Goal: Task Accomplishment & Management: Complete application form

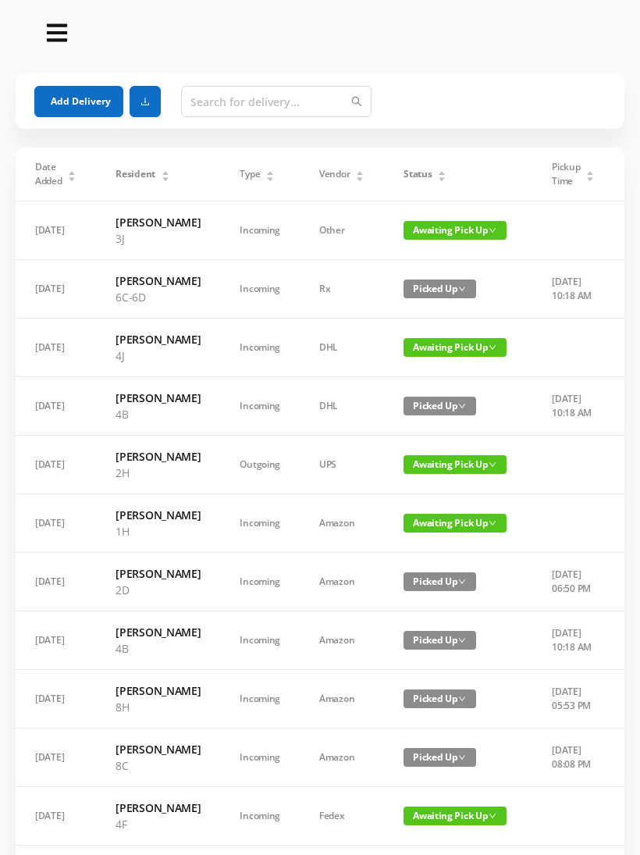
click at [430, 181] on div "Status" at bounding box center [425, 174] width 43 height 14
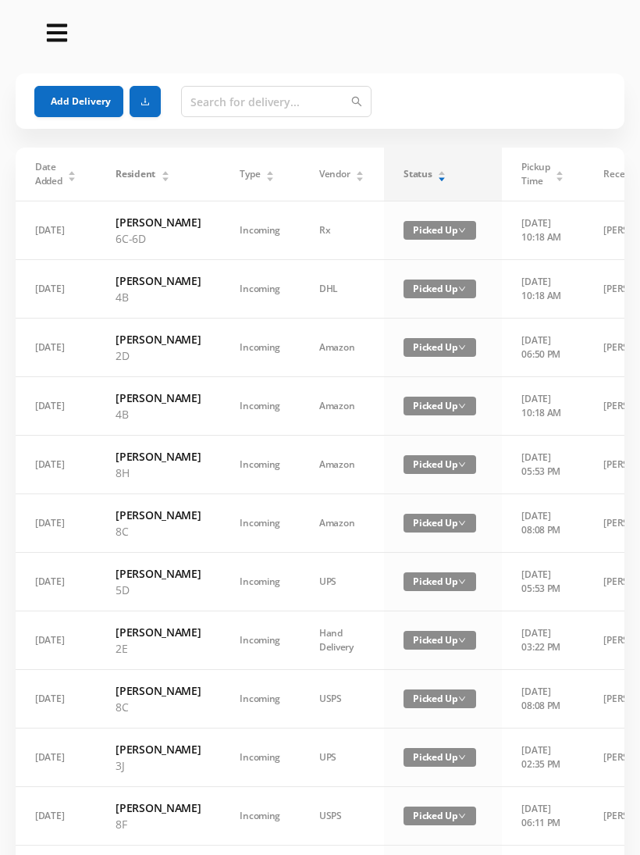
click at [443, 173] on div "Status" at bounding box center [425, 174] width 43 height 14
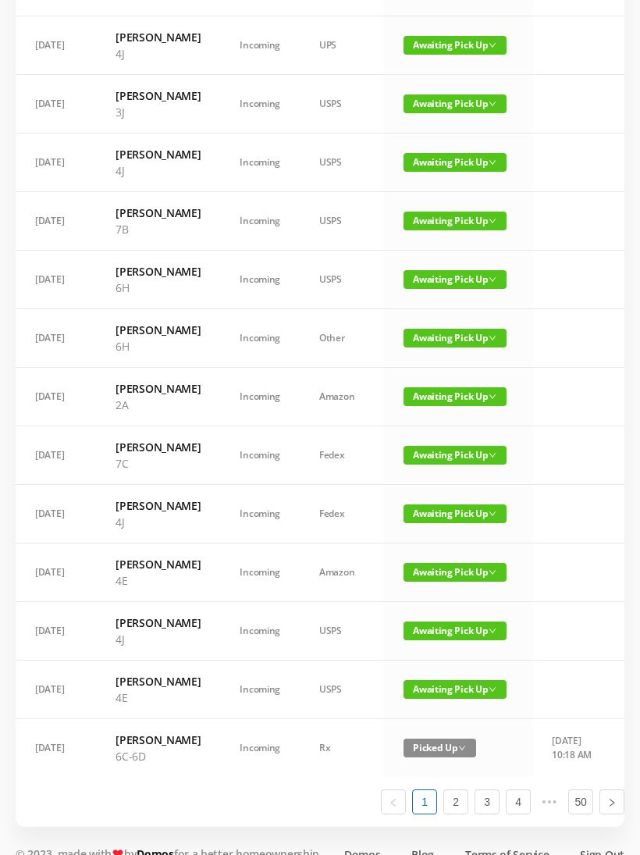
scroll to position [599, 0]
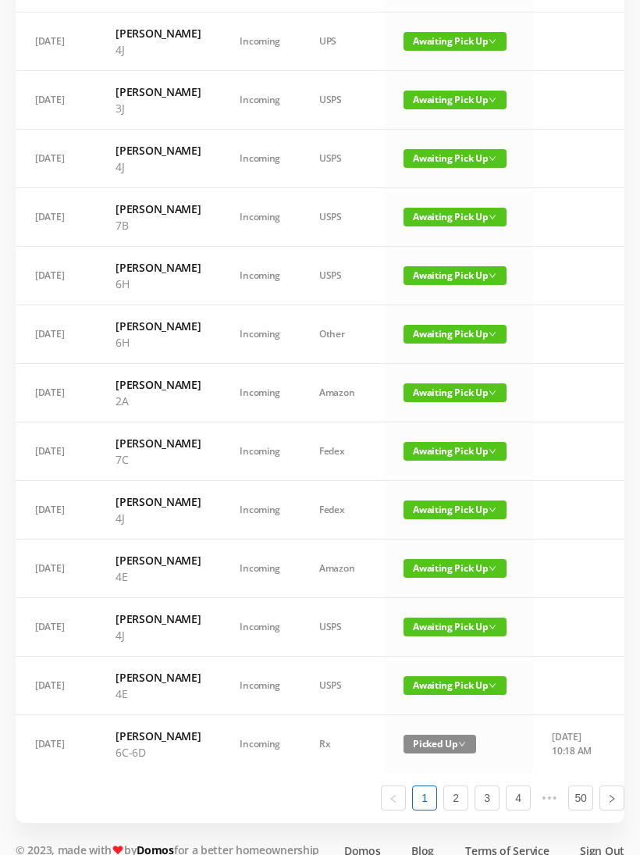
click at [445, 226] on span "Awaiting Pick Up" at bounding box center [455, 217] width 103 height 19
click at [435, 442] on link "Picked Up" at bounding box center [446, 444] width 102 height 25
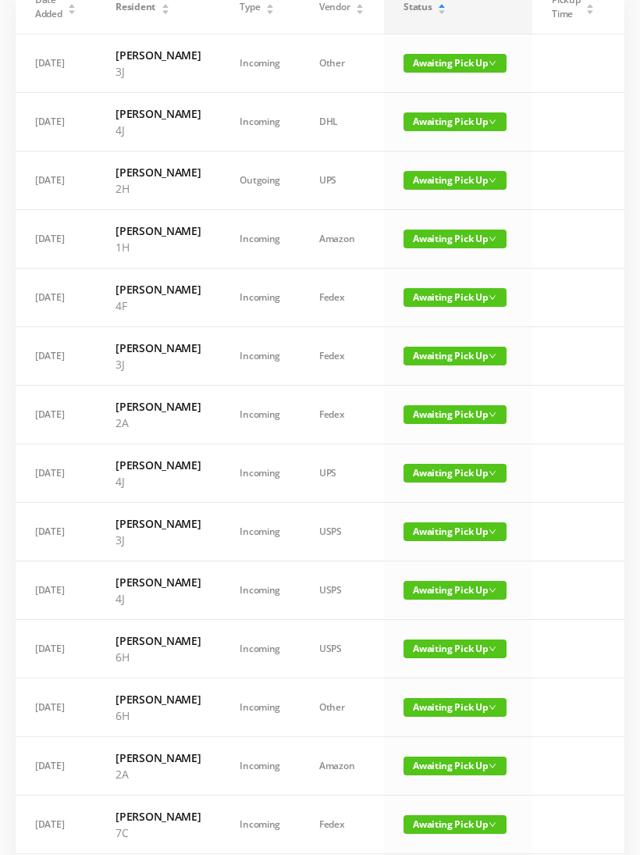
scroll to position [0, 0]
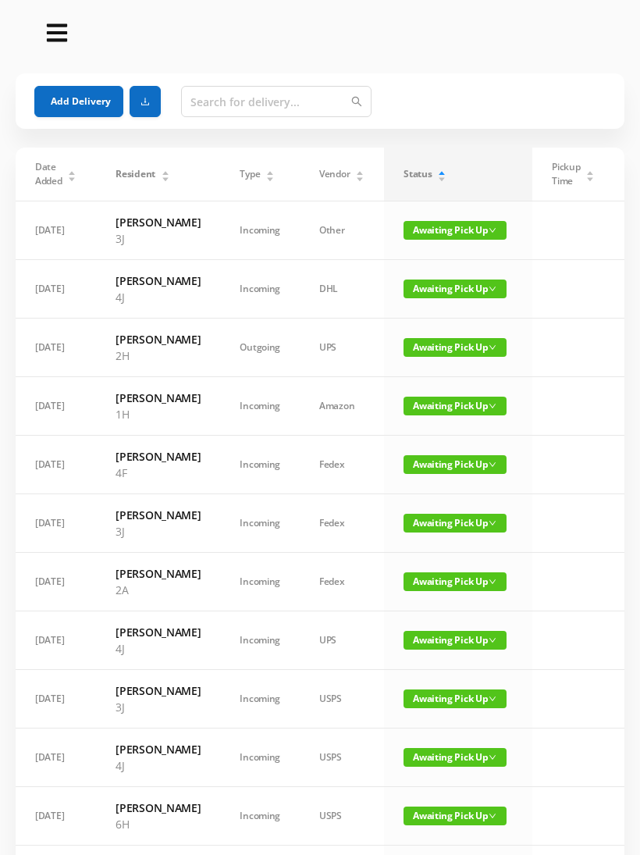
click at [52, 102] on button "Add Delivery" at bounding box center [78, 101] width 89 height 31
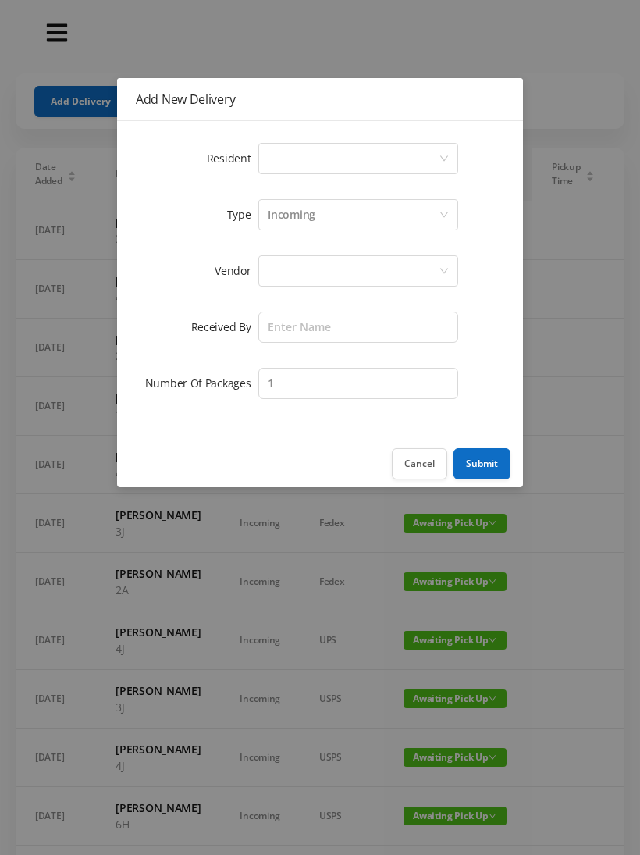
click at [258, 148] on div "Select a person" at bounding box center [358, 158] width 200 height 31
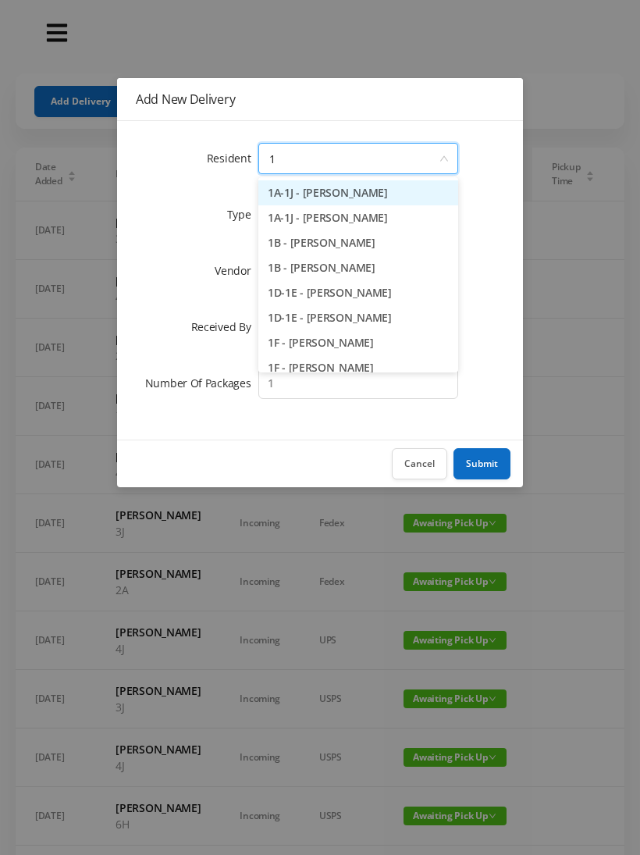
type input "1b"
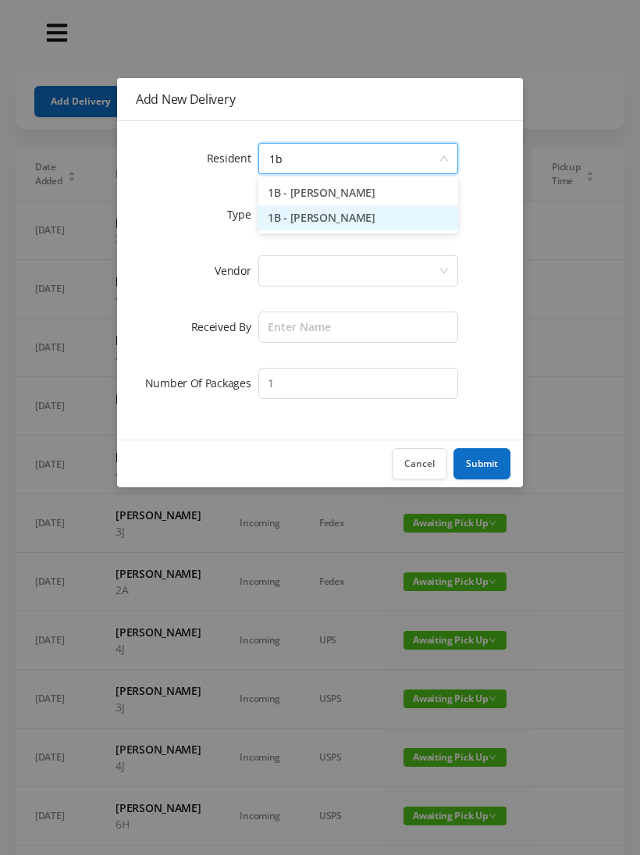
click at [300, 206] on li "1B - [PERSON_NAME]" at bounding box center [358, 217] width 200 height 25
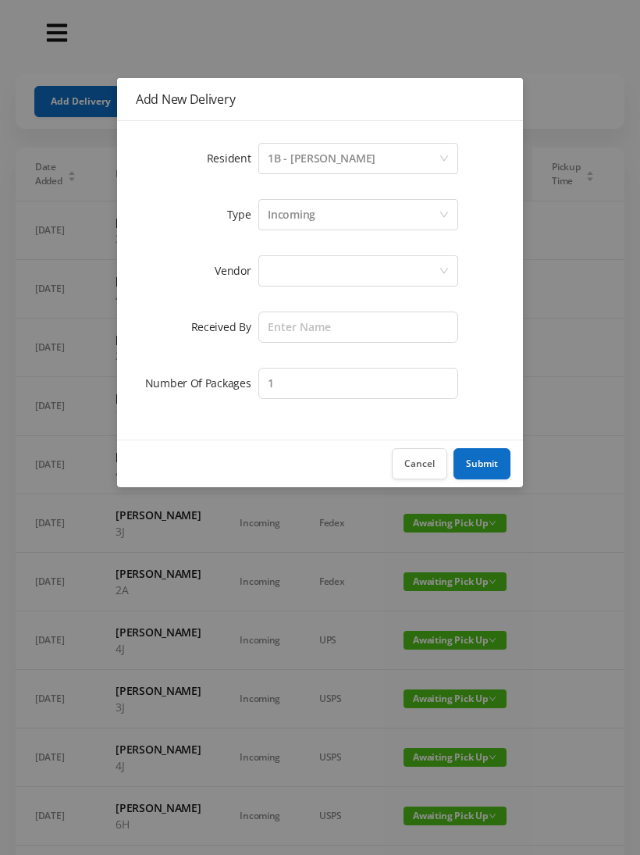
click at [268, 270] on div at bounding box center [353, 271] width 171 height 30
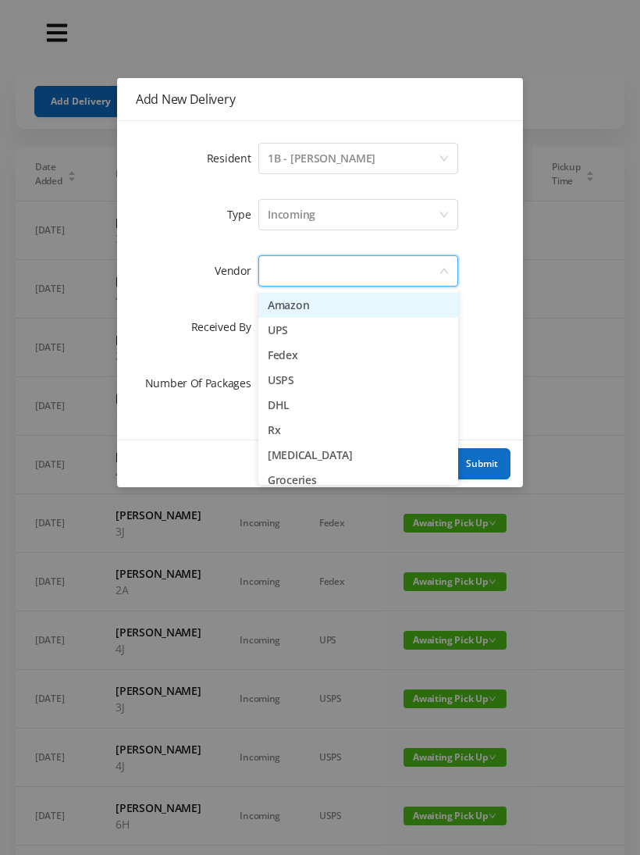
click at [280, 297] on li "Amazon" at bounding box center [358, 305] width 200 height 25
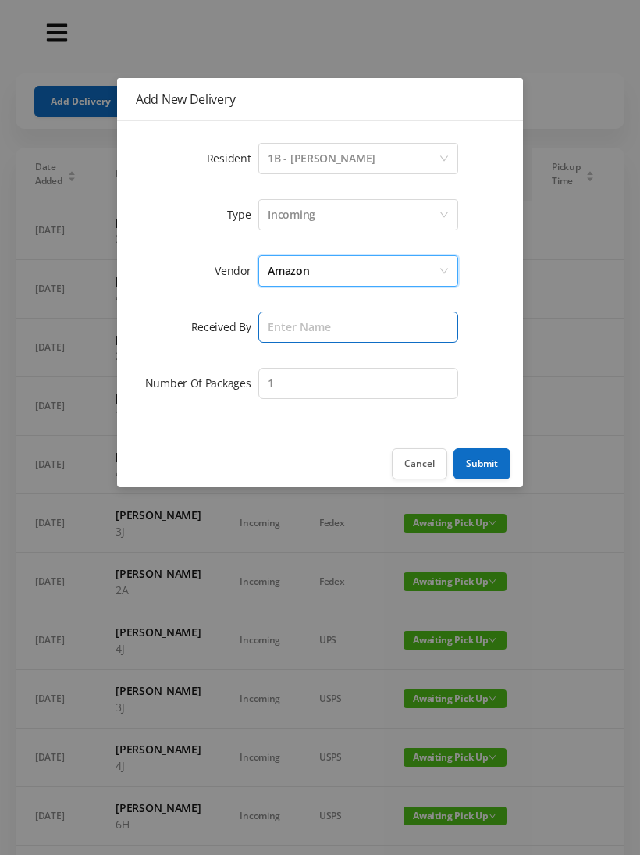
click at [269, 321] on input "text" at bounding box center [358, 327] width 200 height 31
type input "[PERSON_NAME]"
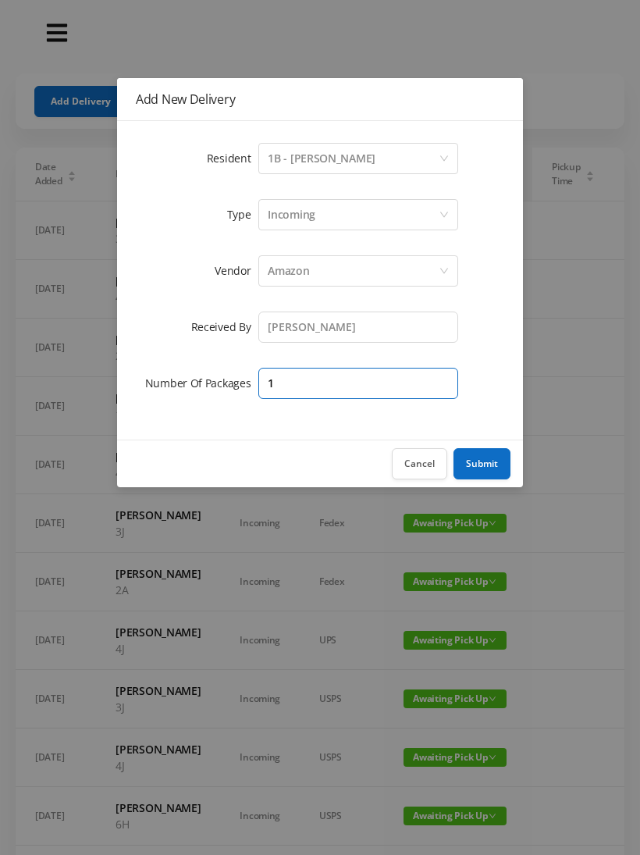
click at [290, 376] on input "1" at bounding box center [358, 383] width 200 height 31
type input "3"
click at [483, 463] on button "Submit" at bounding box center [482, 463] width 57 height 31
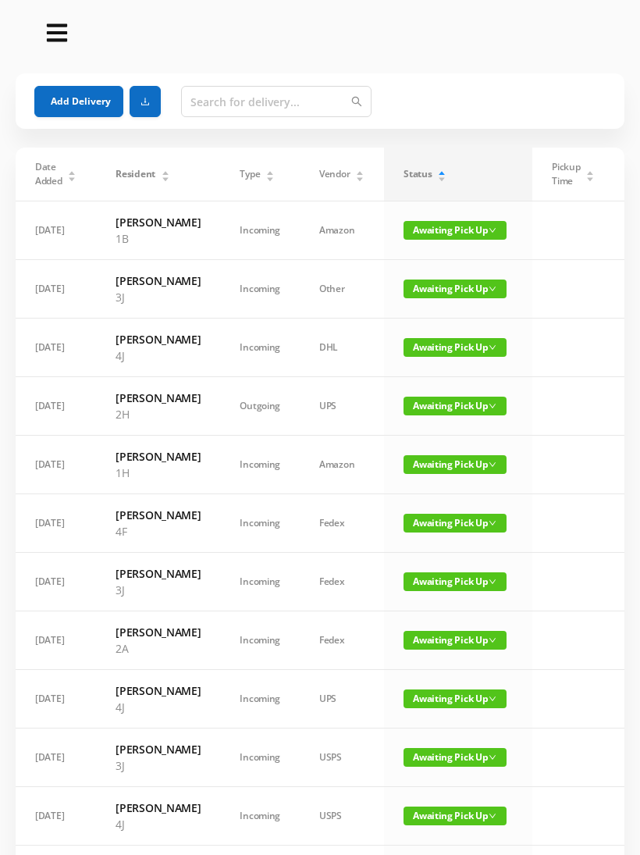
click at [72, 98] on button "Add Delivery" at bounding box center [78, 101] width 89 height 31
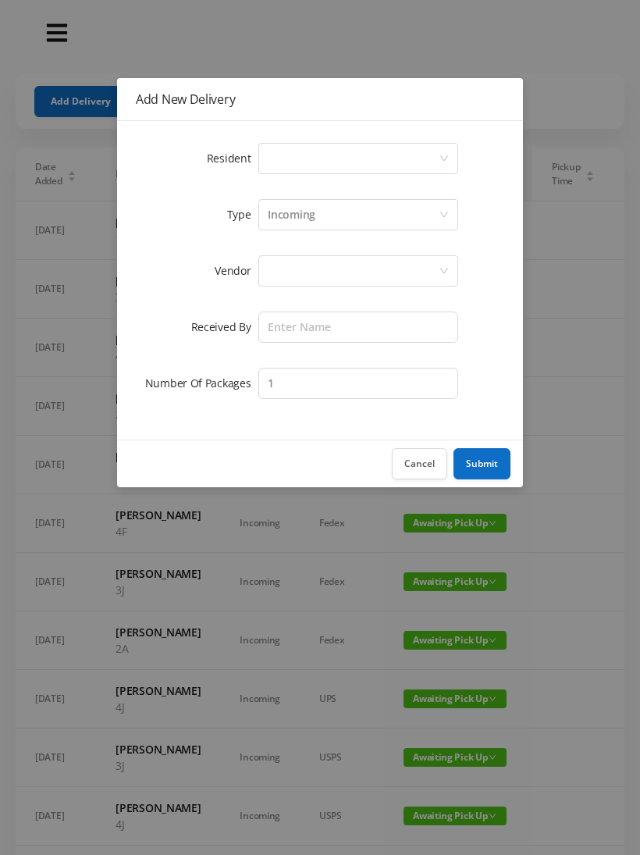
click at [276, 161] on div "Select a person" at bounding box center [353, 159] width 171 height 30
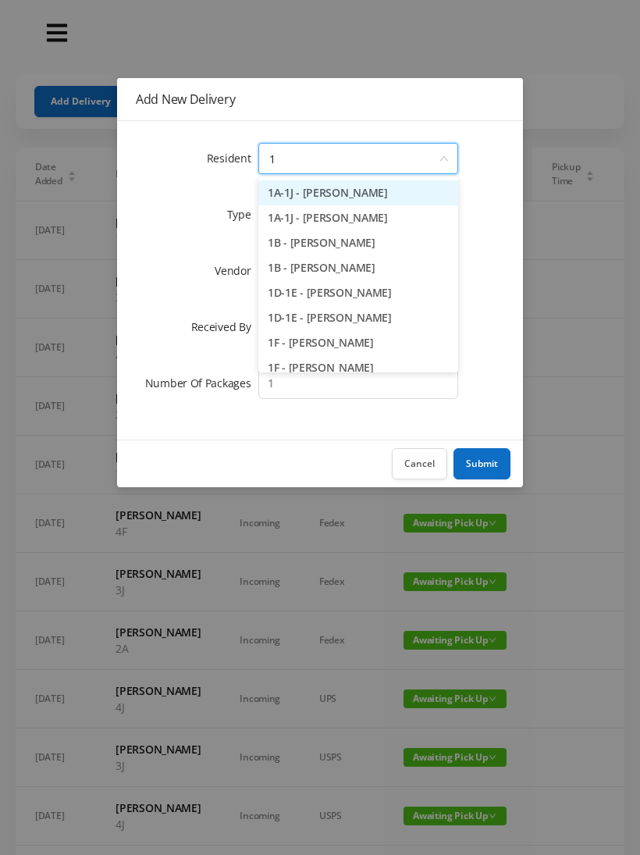
type input "1h"
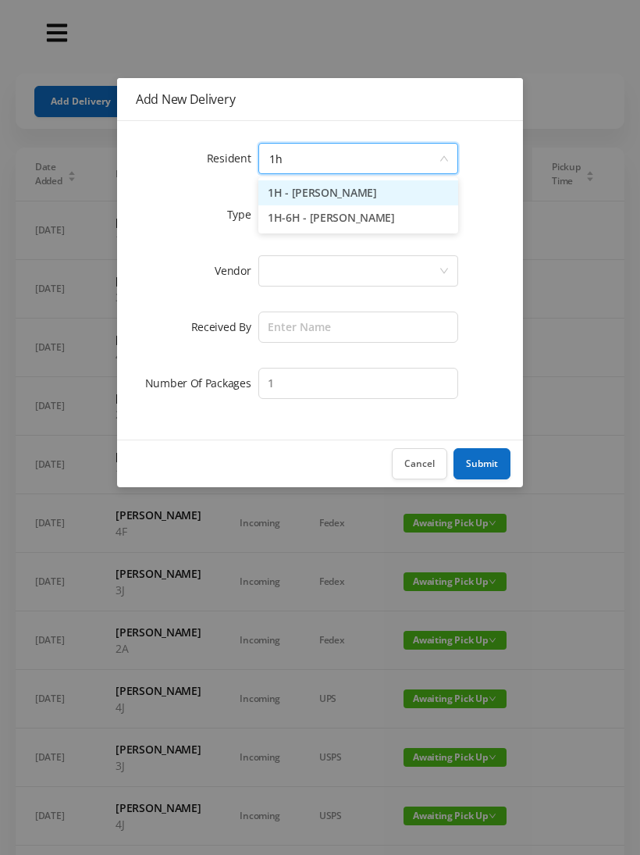
click at [301, 183] on li "1H - [PERSON_NAME]" at bounding box center [358, 192] width 200 height 25
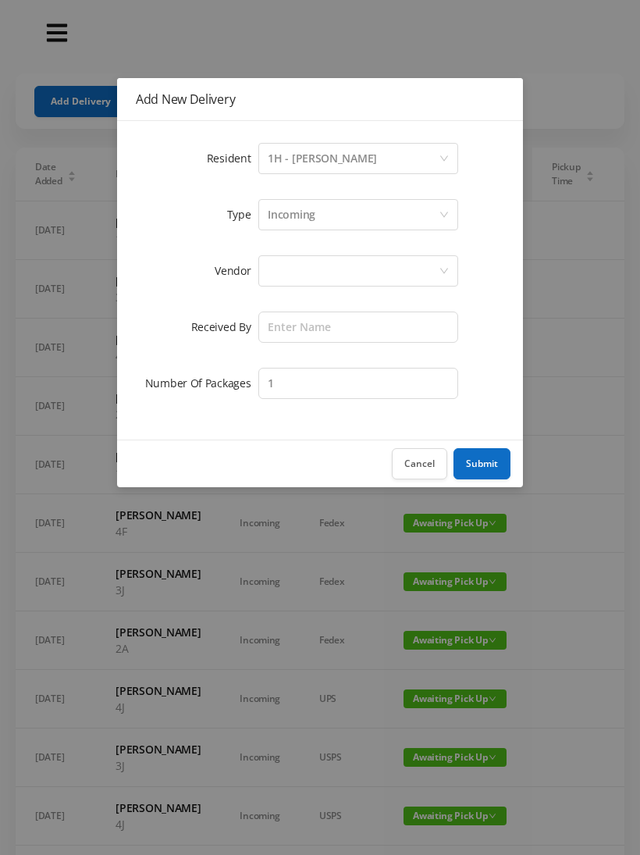
click at [258, 268] on div at bounding box center [358, 270] width 200 height 31
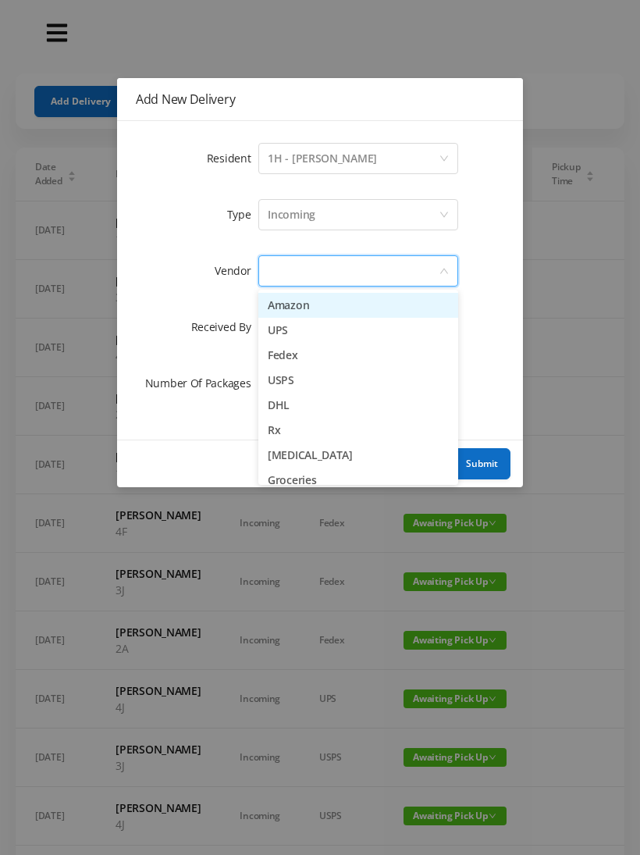
click at [269, 300] on li "Amazon" at bounding box center [358, 305] width 200 height 25
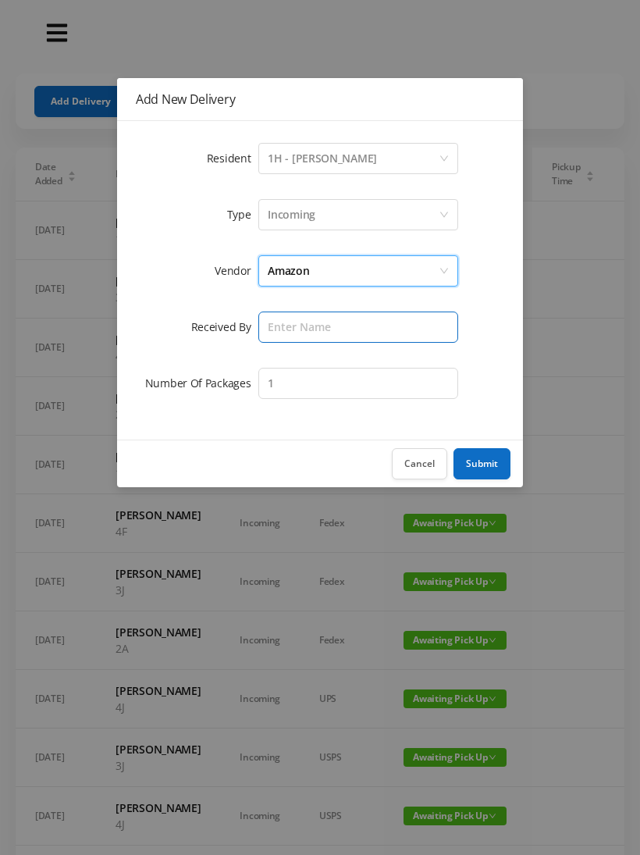
click at [268, 326] on input "text" at bounding box center [358, 327] width 200 height 31
type input "[PERSON_NAME]"
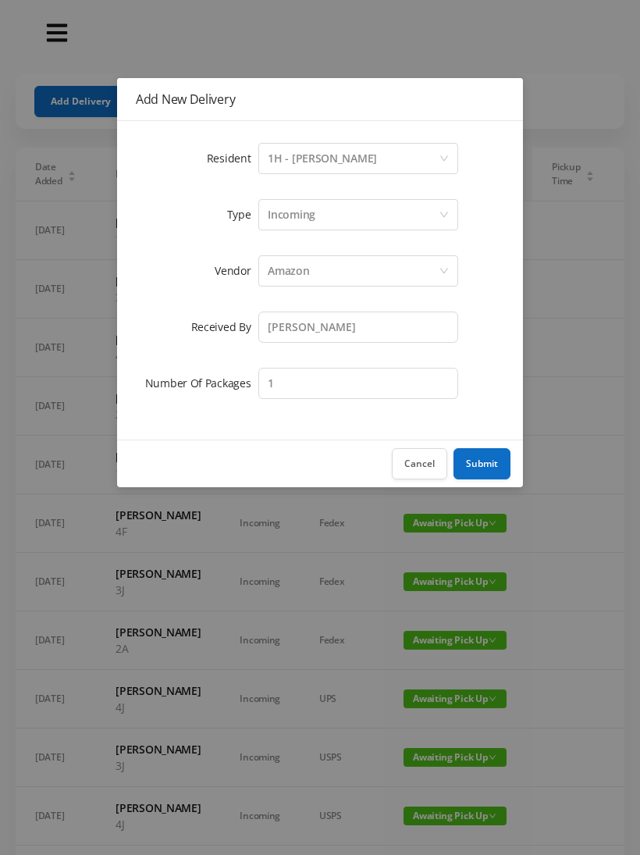
click at [472, 456] on button "Submit" at bounding box center [482, 463] width 57 height 31
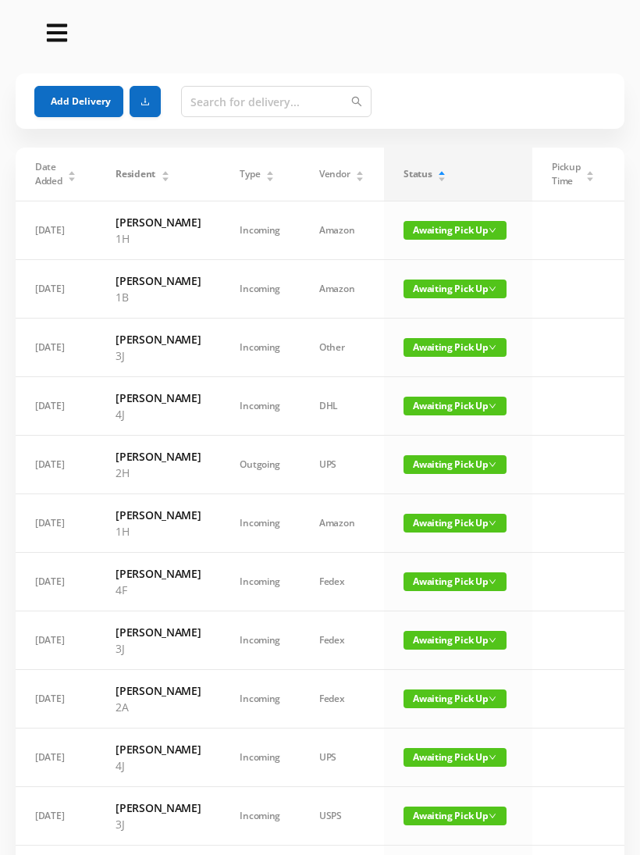
click at [61, 94] on button "Add Delivery" at bounding box center [78, 101] width 89 height 31
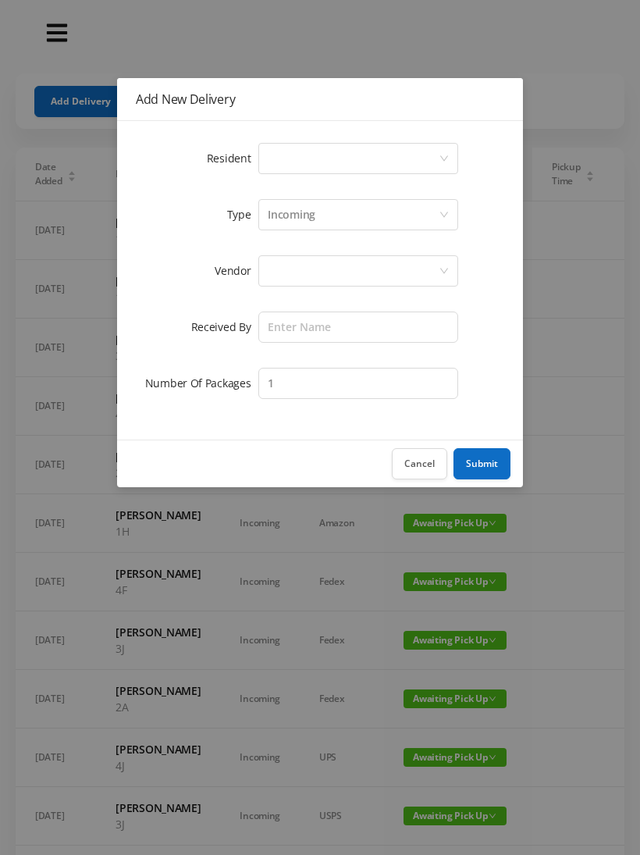
click at [272, 157] on div "Select a person" at bounding box center [353, 159] width 171 height 30
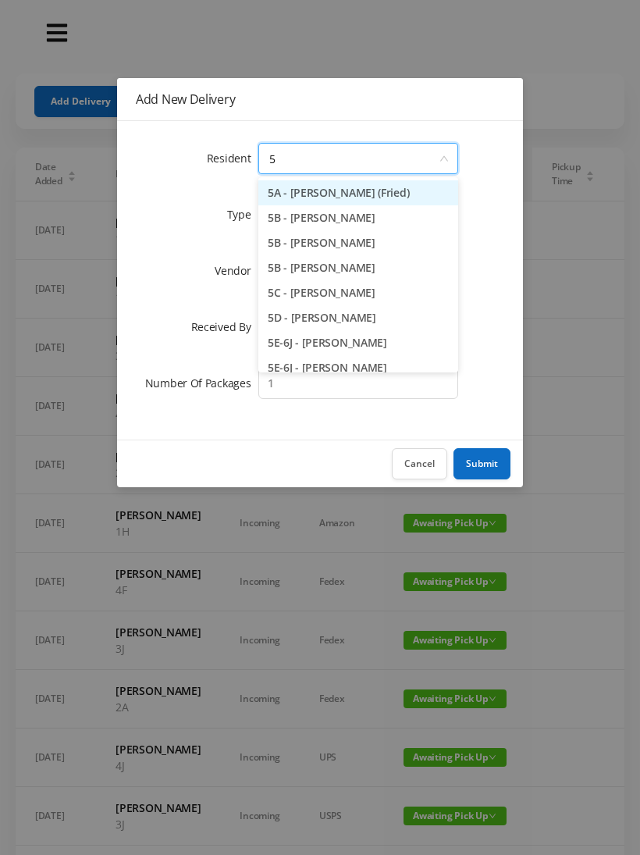
type input "5f"
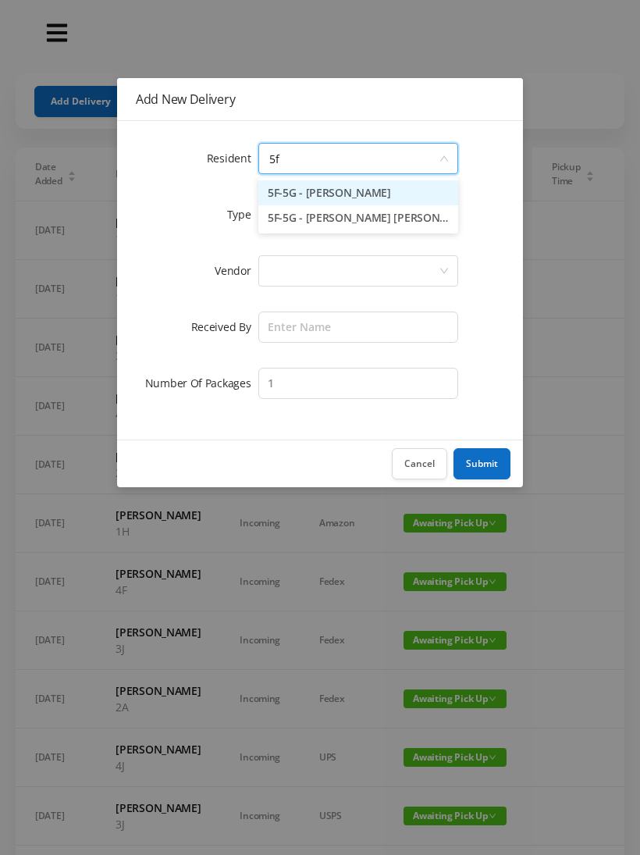
click at [303, 219] on li "5F-5G - [PERSON_NAME] [PERSON_NAME]" at bounding box center [358, 217] width 200 height 25
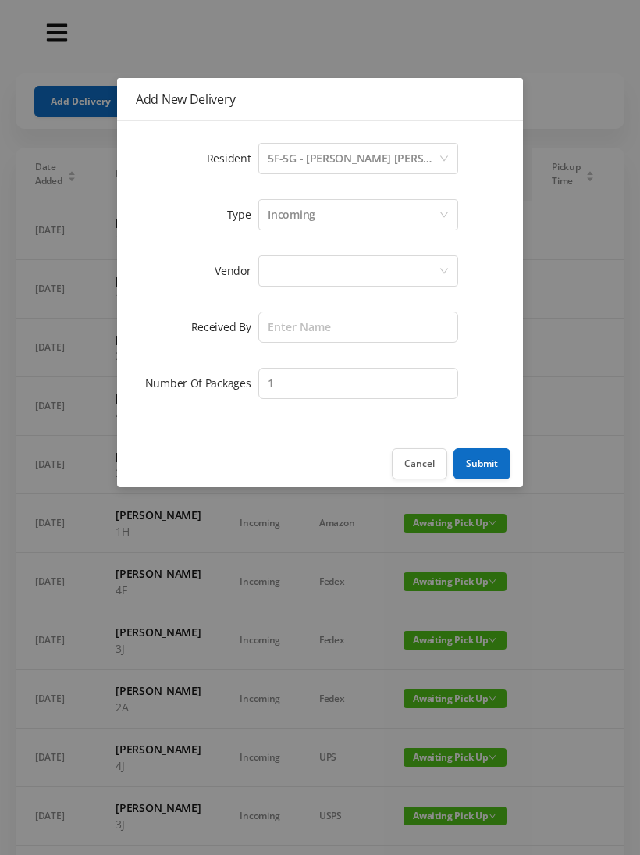
click at [272, 271] on div at bounding box center [353, 271] width 171 height 30
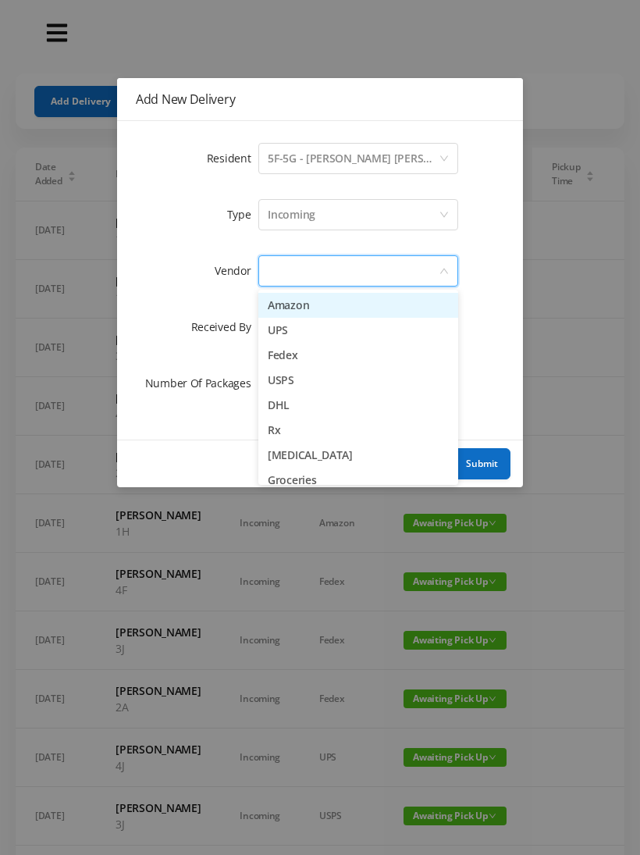
click at [276, 306] on li "Amazon" at bounding box center [358, 305] width 200 height 25
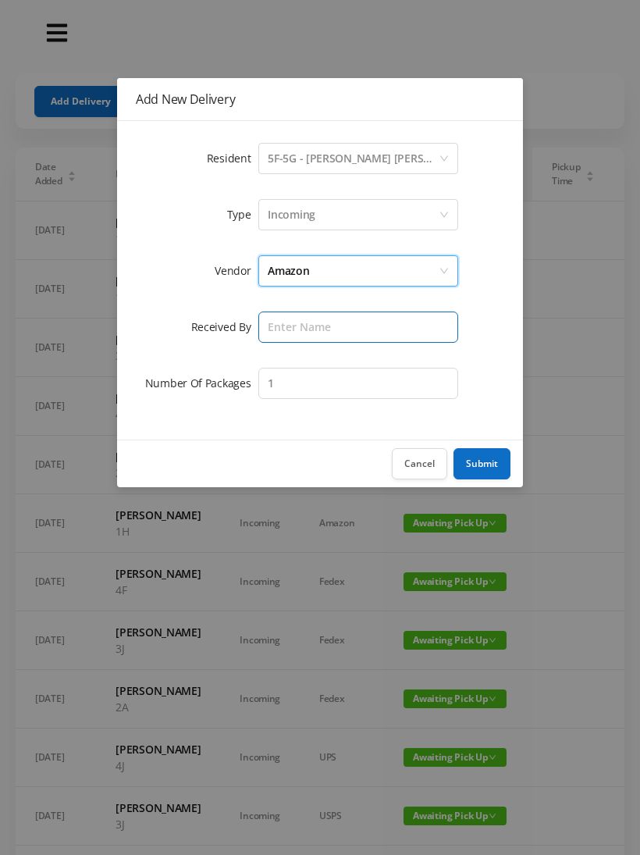
click at [262, 325] on input "text" at bounding box center [358, 327] width 200 height 31
type input "[PERSON_NAME]"
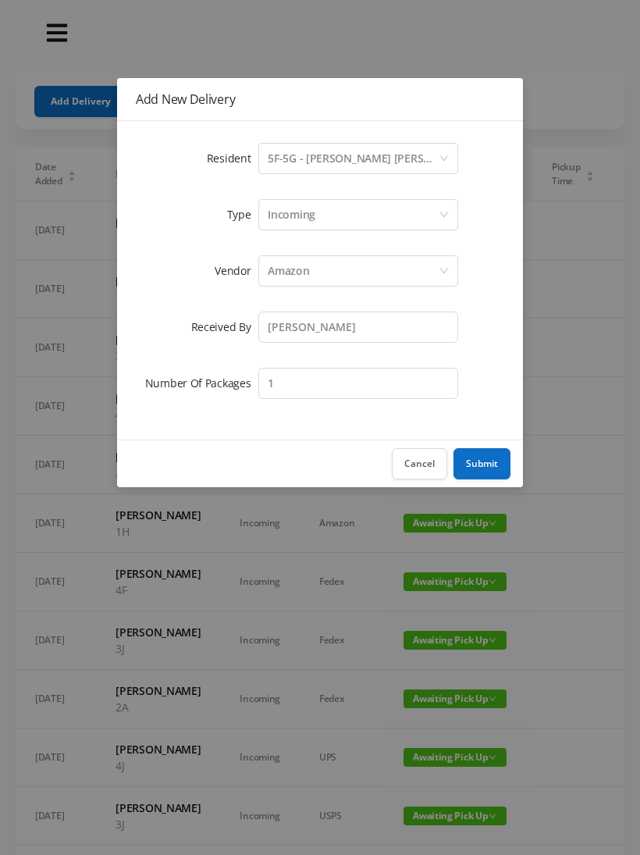
click at [472, 458] on button "Submit" at bounding box center [482, 463] width 57 height 31
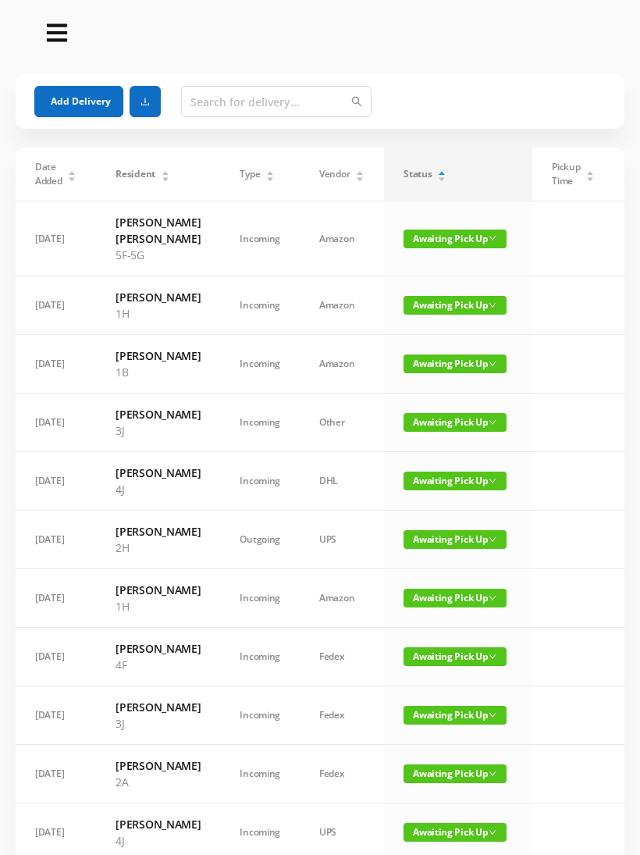
click at [68, 106] on button "Add Delivery" at bounding box center [78, 101] width 89 height 31
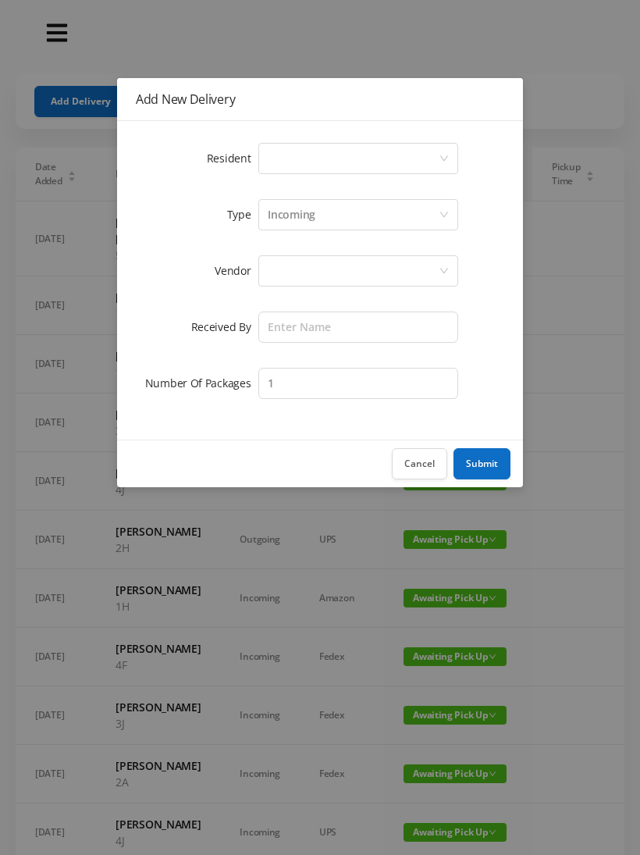
click at [269, 155] on div "Select a person" at bounding box center [353, 159] width 171 height 30
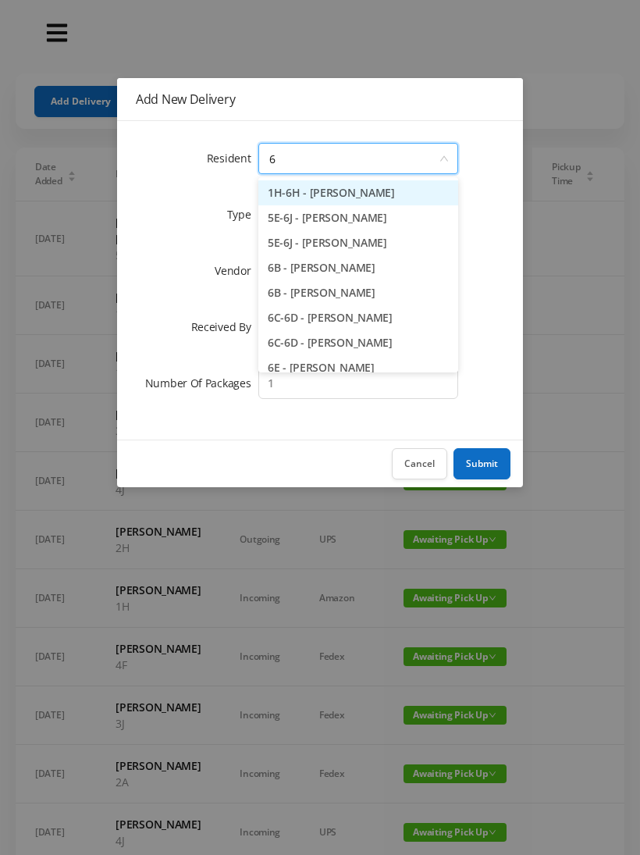
type input "6c"
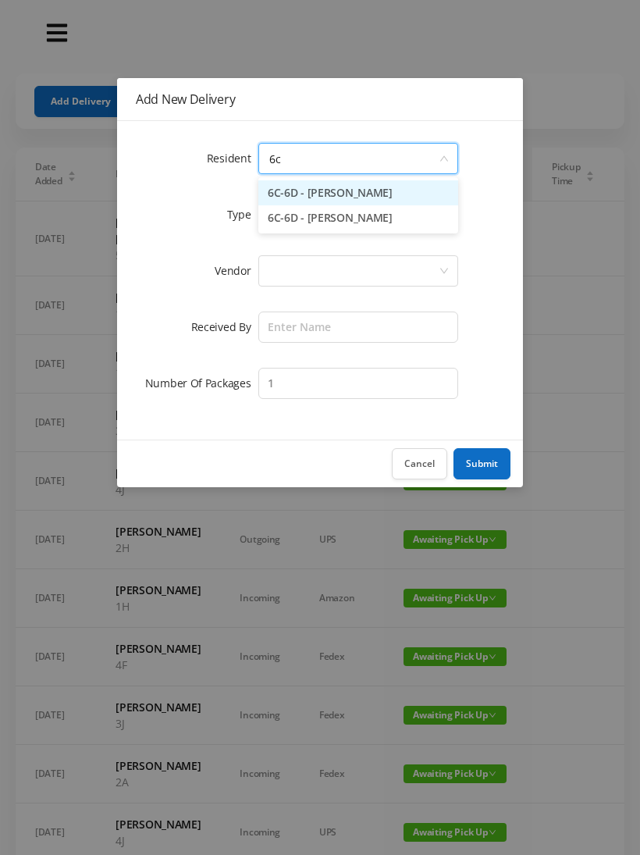
click at [290, 217] on li "6C-6D - [PERSON_NAME]" at bounding box center [358, 217] width 200 height 25
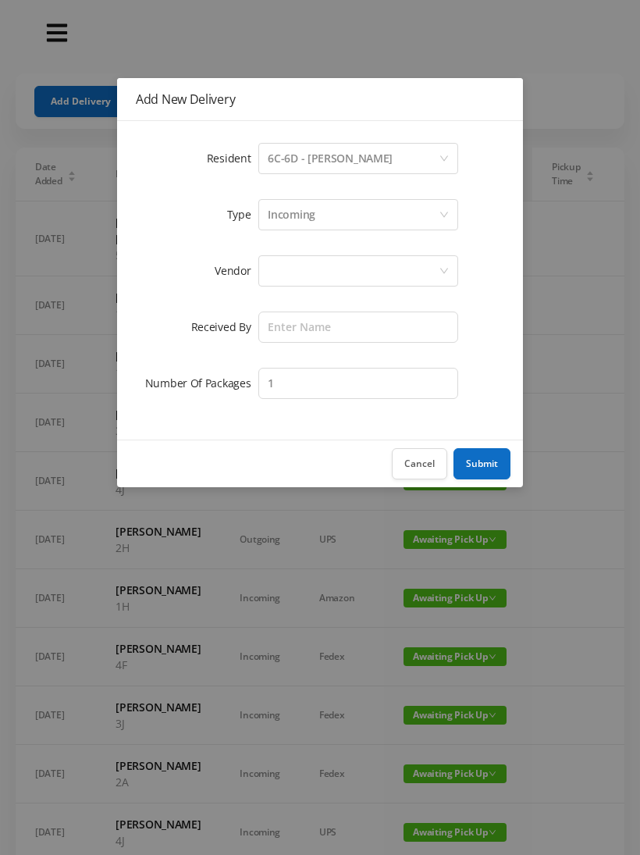
click at [268, 269] on div at bounding box center [353, 271] width 171 height 30
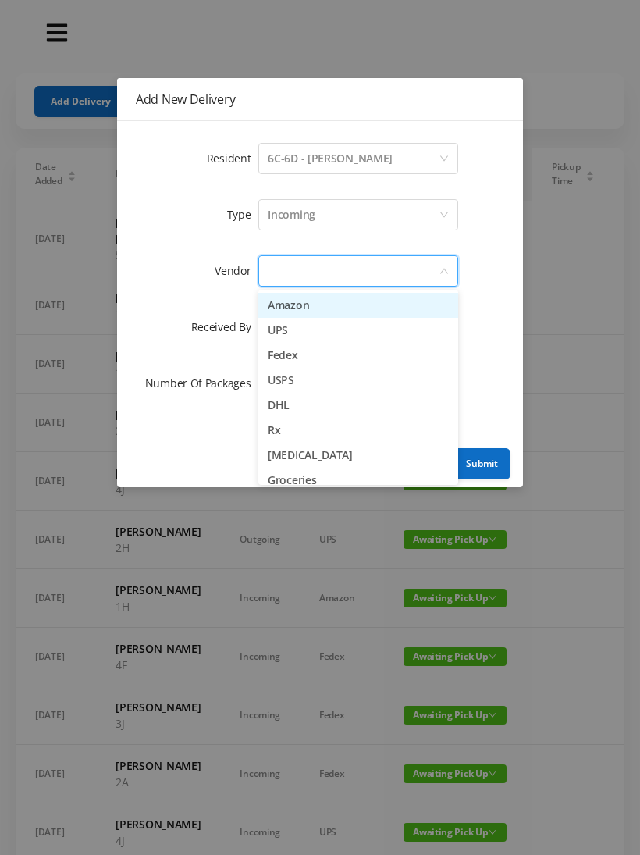
click at [269, 301] on li "Amazon" at bounding box center [358, 305] width 200 height 25
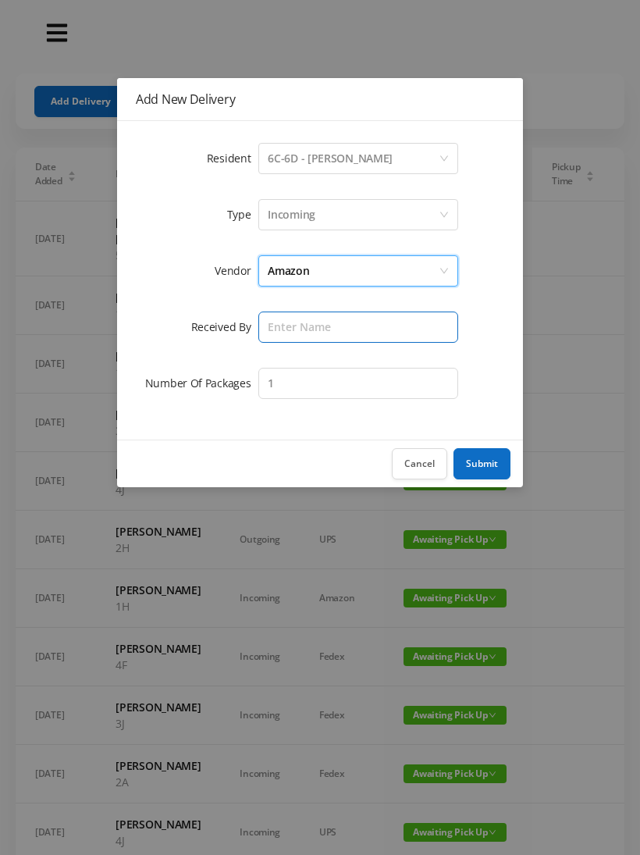
click at [264, 322] on input "text" at bounding box center [358, 327] width 200 height 31
type input "[PERSON_NAME]"
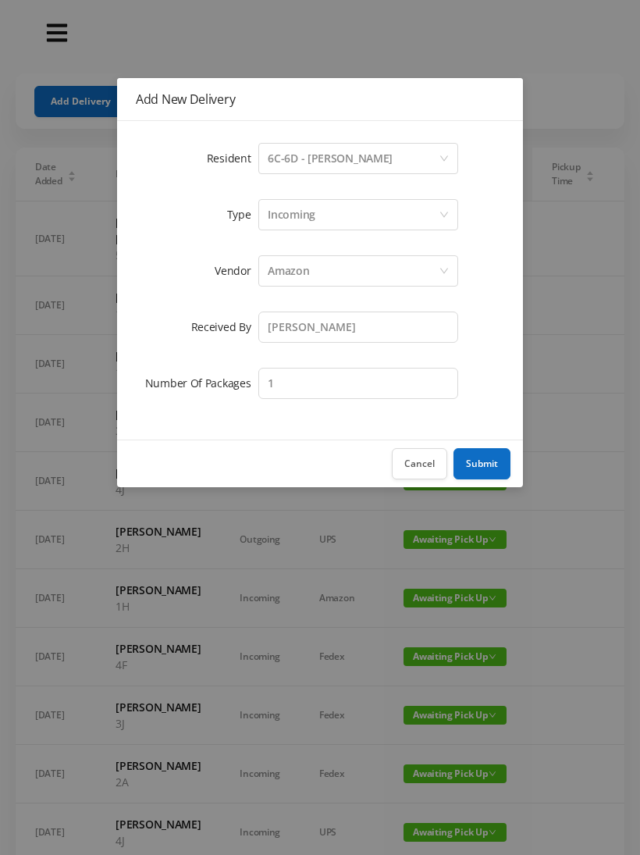
click at [477, 458] on button "Submit" at bounding box center [482, 463] width 57 height 31
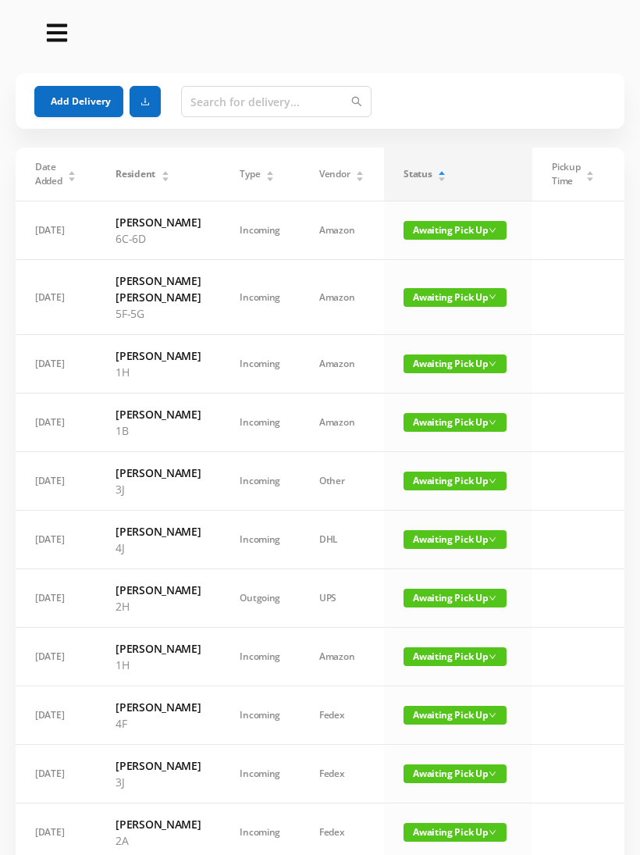
click at [67, 108] on button "Add Delivery" at bounding box center [78, 101] width 89 height 31
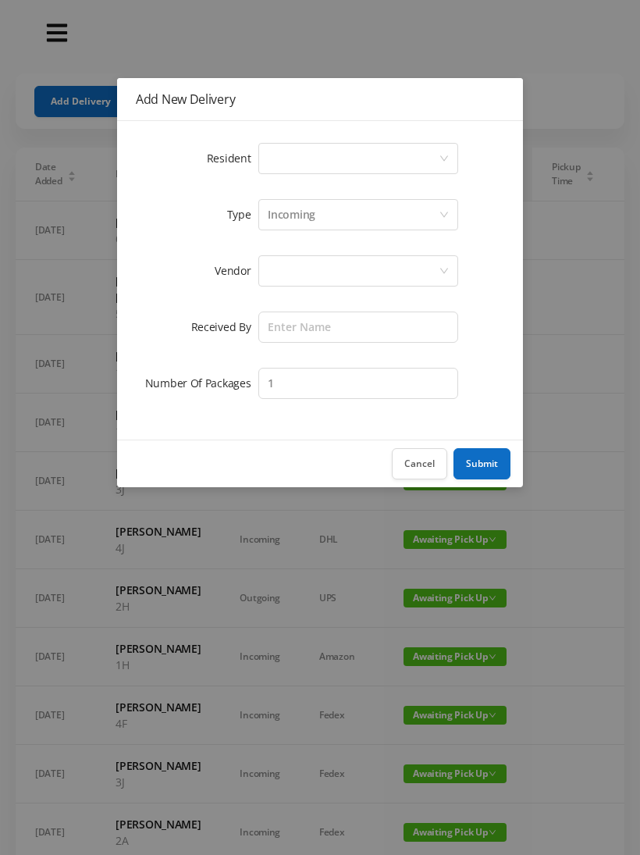
click at [269, 152] on div "Select a person" at bounding box center [353, 159] width 171 height 30
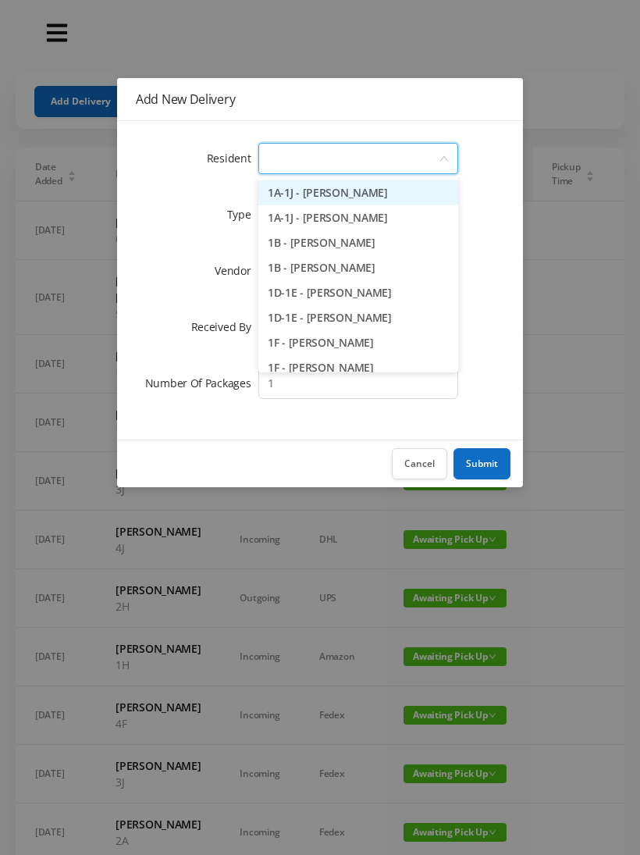
type input "8"
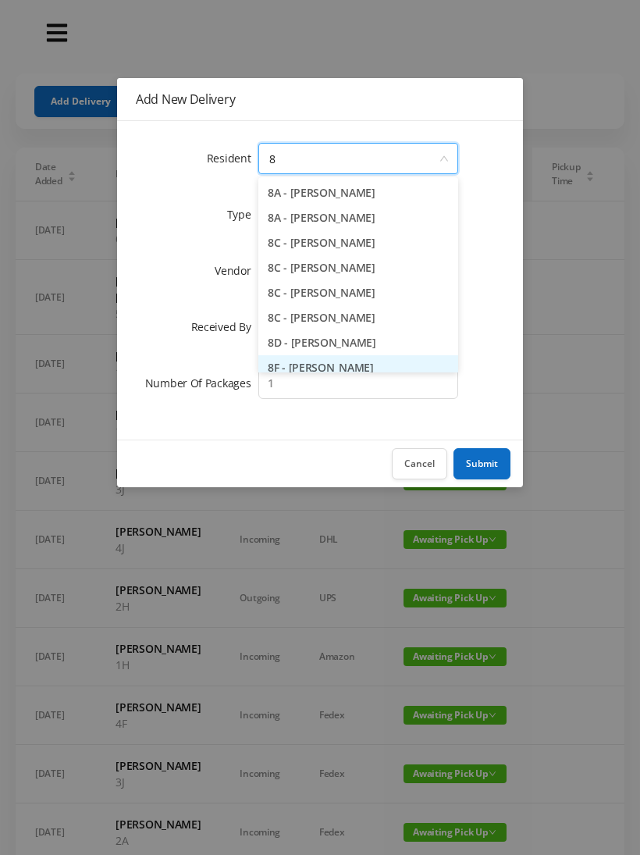
scroll to position [8, 0]
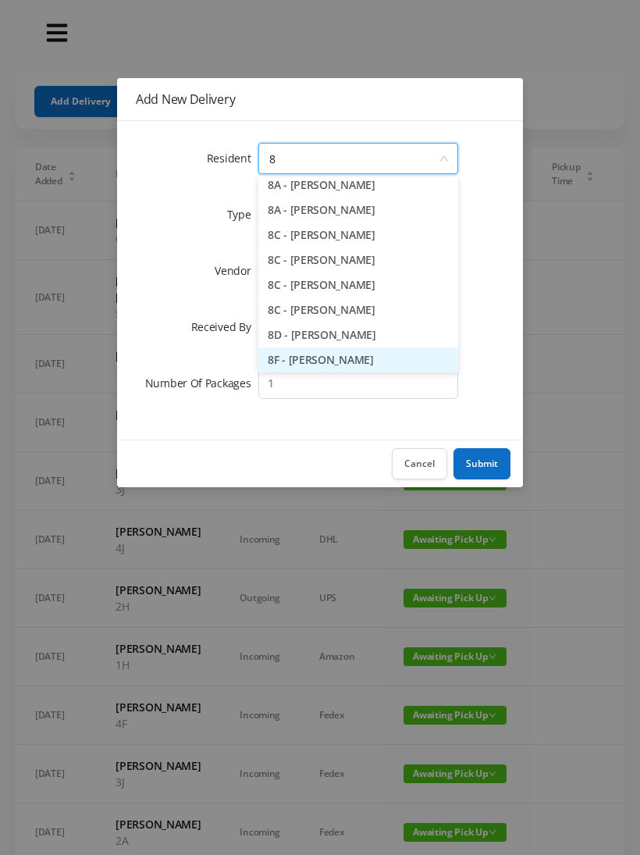
click at [305, 357] on li "8F - [PERSON_NAME]" at bounding box center [358, 359] width 200 height 25
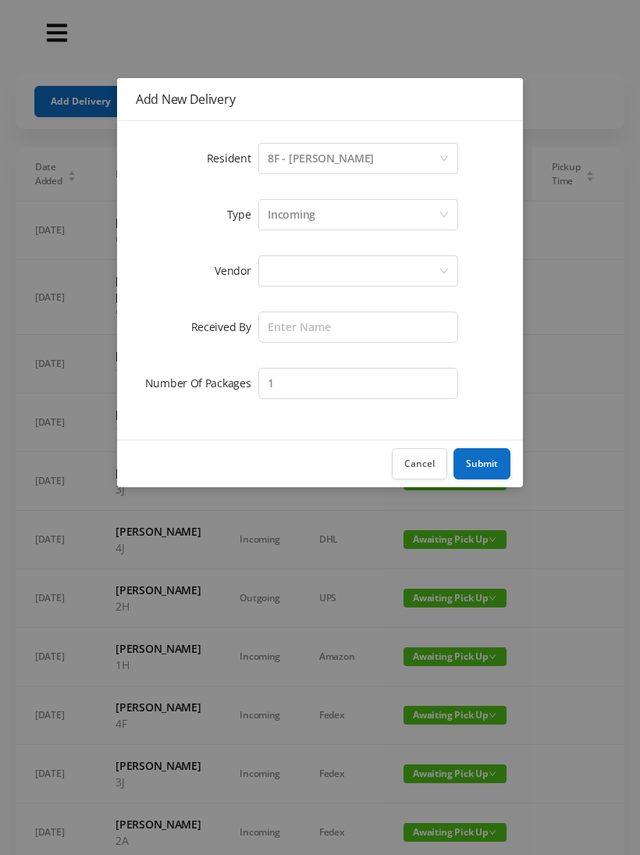
click at [265, 270] on div at bounding box center [358, 270] width 200 height 31
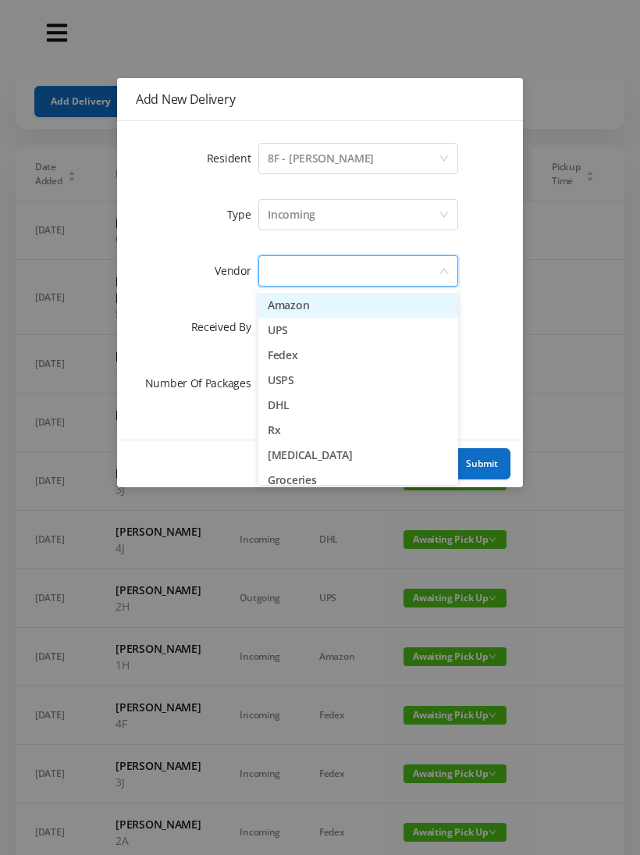
click at [269, 298] on li "Amazon" at bounding box center [358, 305] width 200 height 25
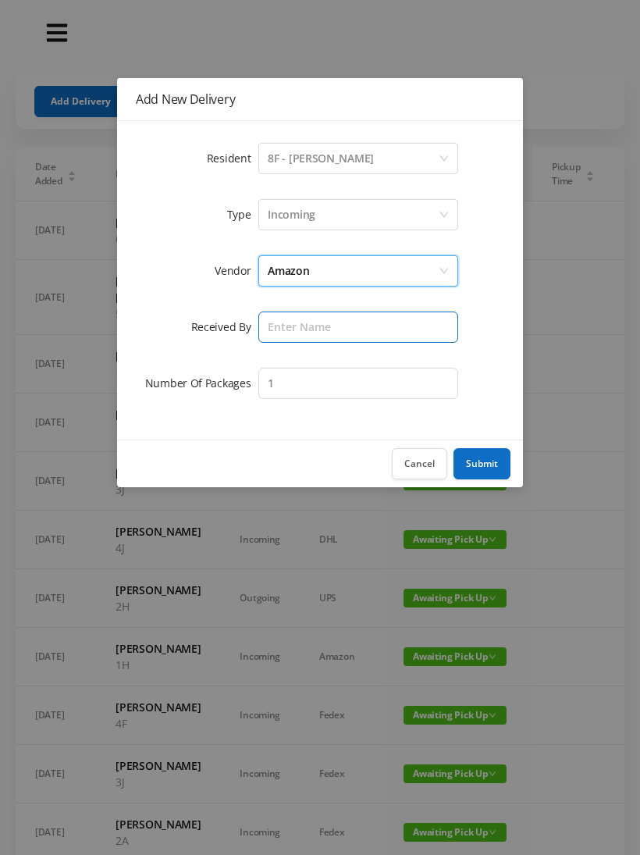
click at [275, 317] on input "text" at bounding box center [358, 327] width 200 height 31
type input "[PERSON_NAME]"
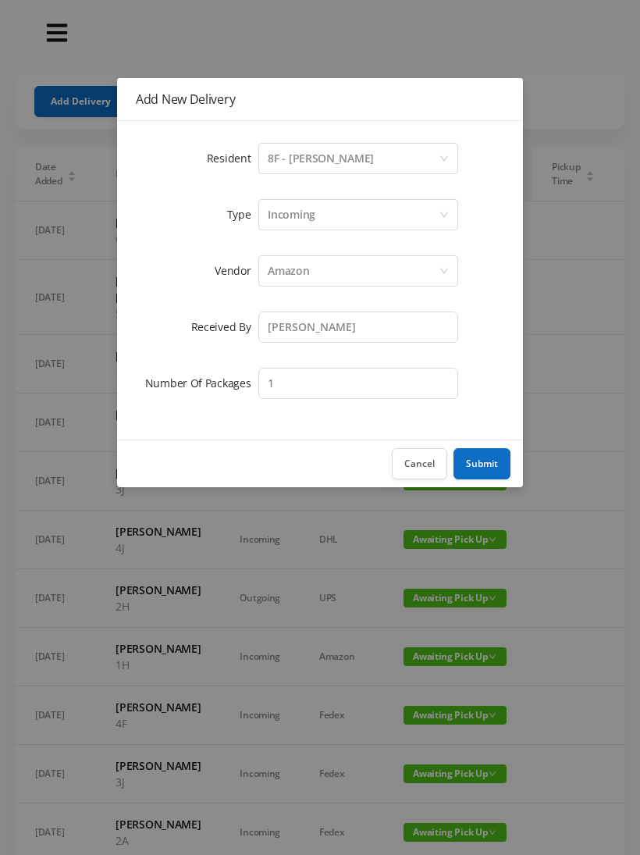
click at [474, 459] on button "Submit" at bounding box center [482, 463] width 57 height 31
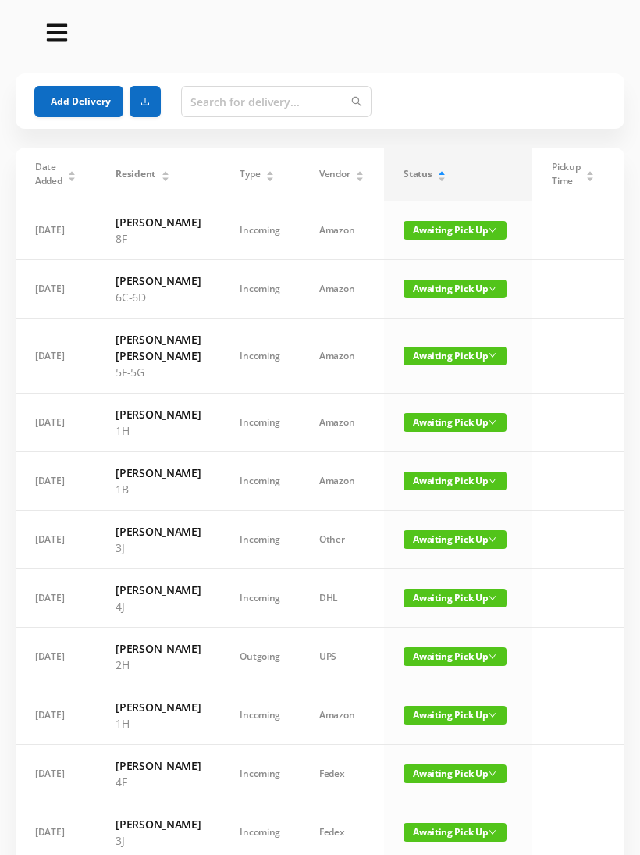
click at [48, 103] on button "Add Delivery" at bounding box center [78, 101] width 89 height 31
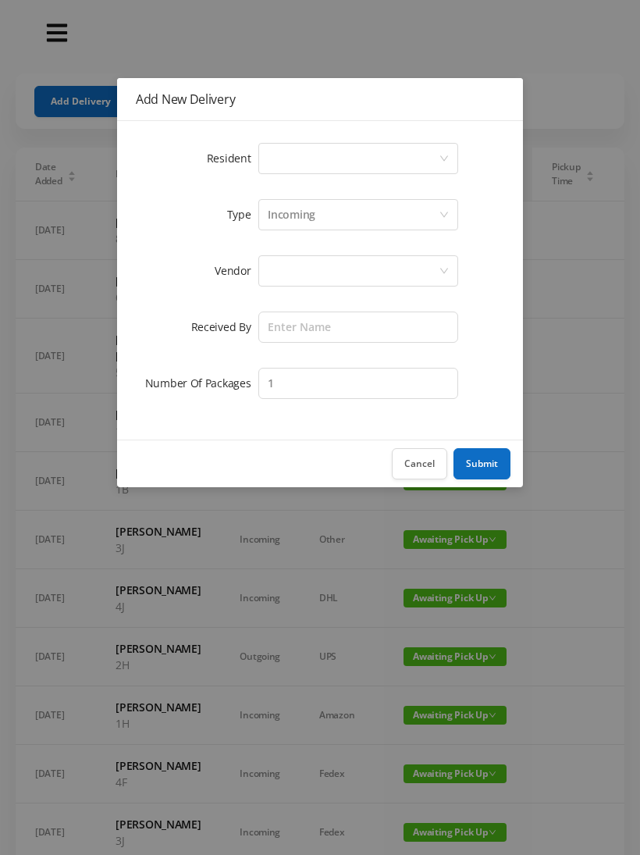
click at [269, 153] on div "Select a person" at bounding box center [353, 159] width 171 height 30
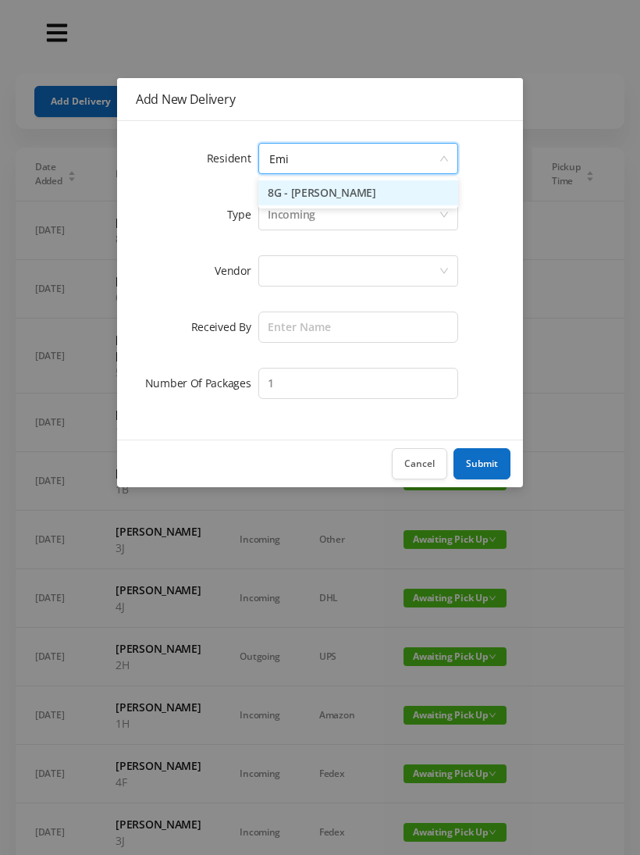
type input "[PERSON_NAME]"
click at [295, 188] on li "8G - [PERSON_NAME]" at bounding box center [358, 192] width 200 height 25
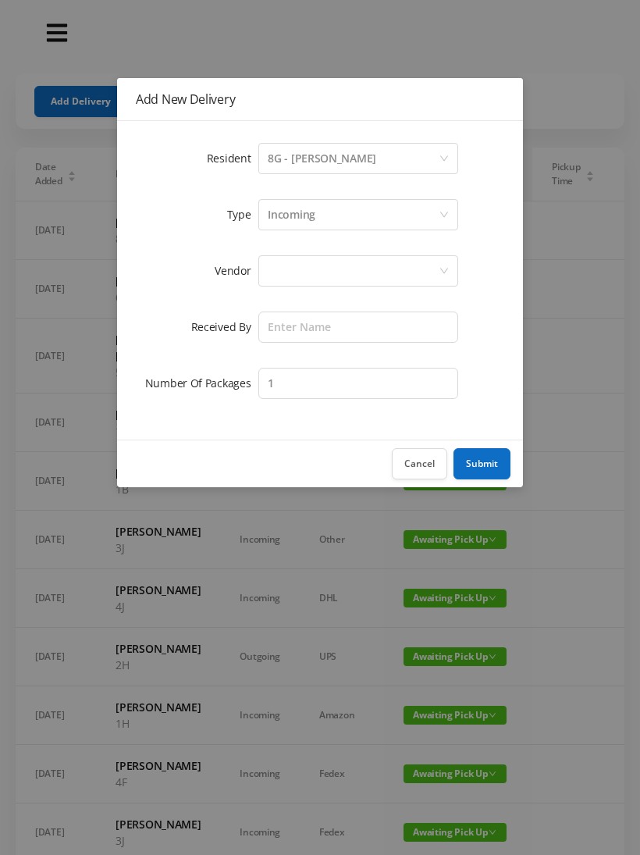
click at [264, 258] on div at bounding box center [358, 270] width 200 height 31
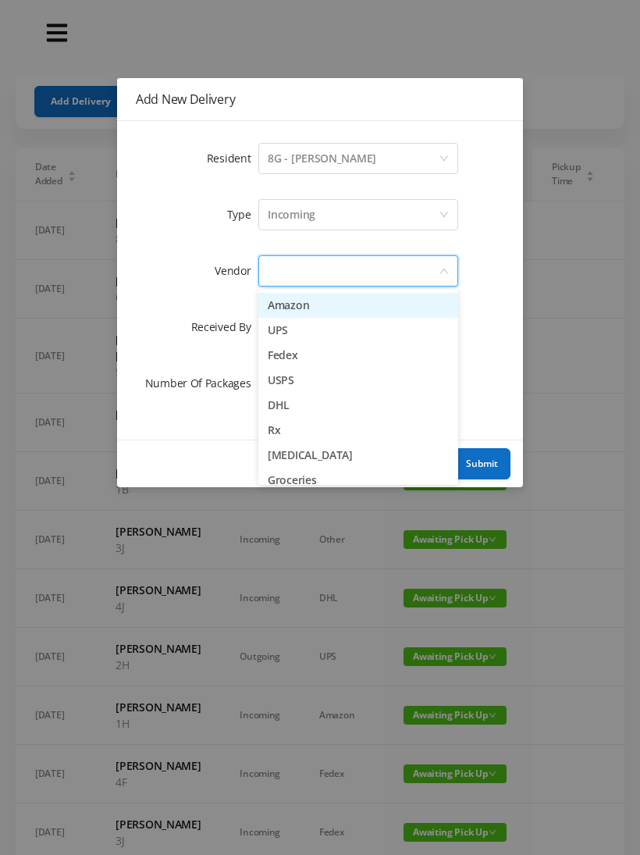
click at [268, 302] on li "Amazon" at bounding box center [358, 305] width 200 height 25
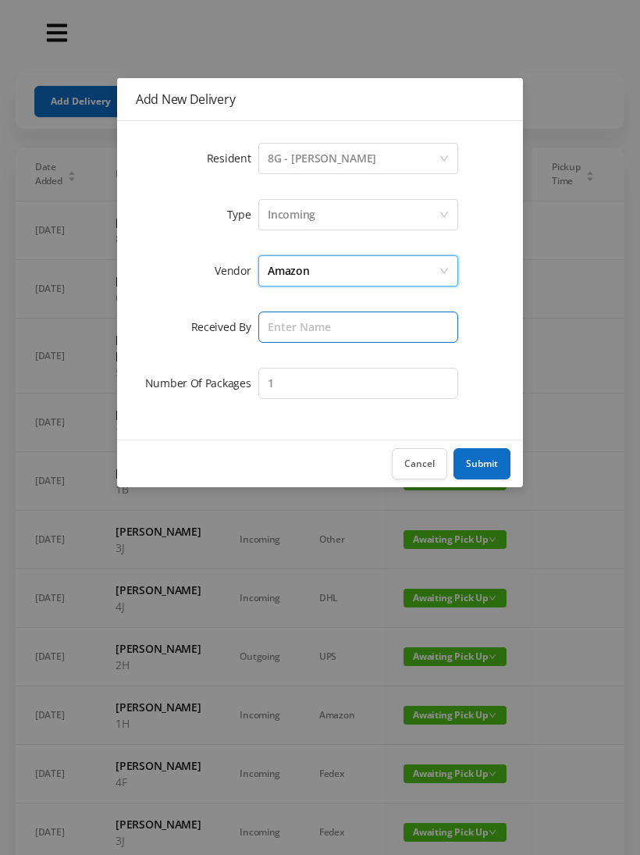
click at [265, 322] on input "text" at bounding box center [358, 327] width 200 height 31
type input "[PERSON_NAME]"
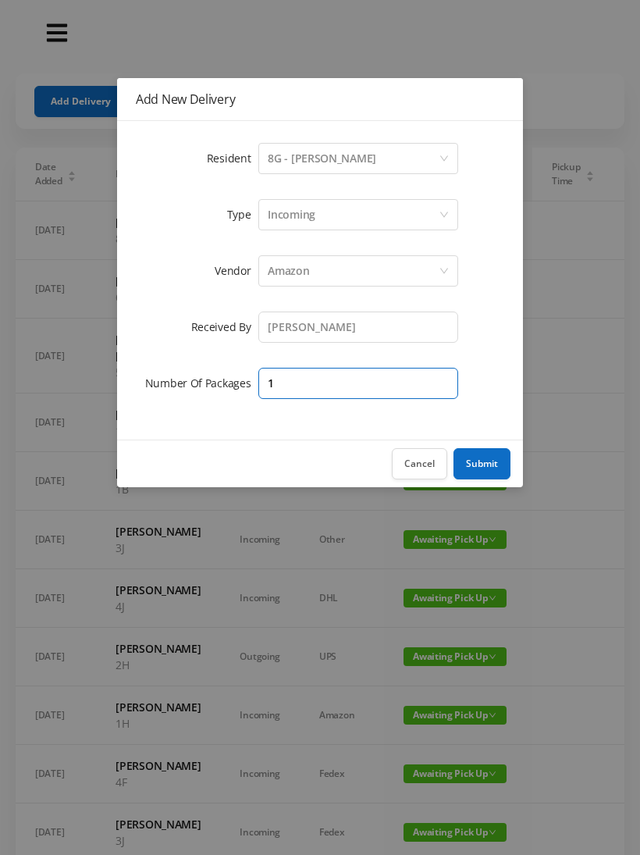
click at [291, 385] on input "1" at bounding box center [358, 383] width 200 height 31
type input "3"
click at [479, 470] on button "Submit" at bounding box center [482, 463] width 57 height 31
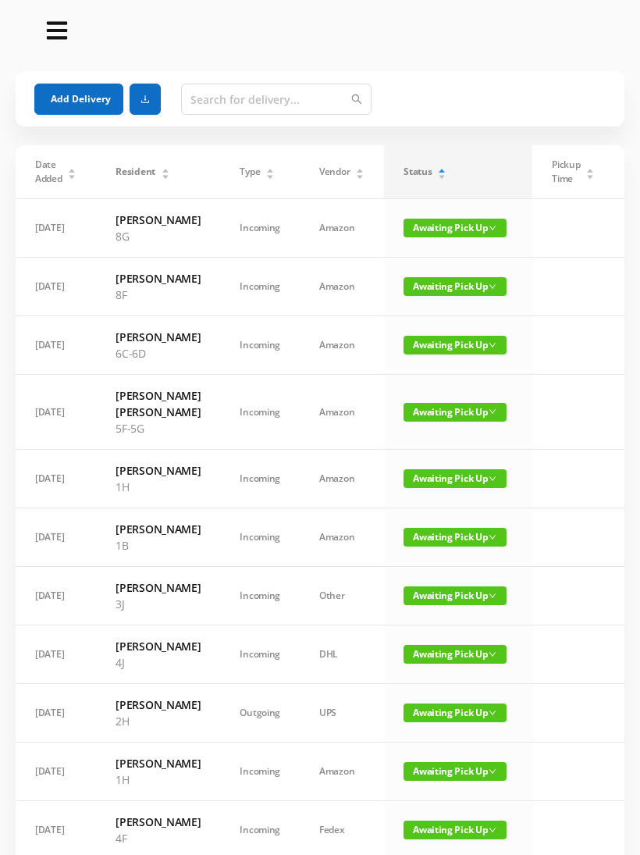
scroll to position [0, 0]
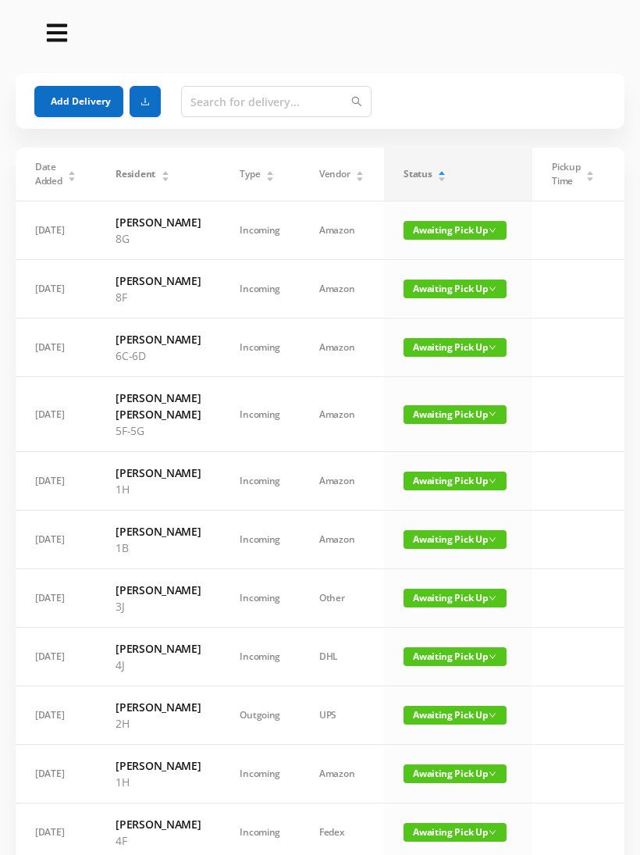
click at [419, 296] on span "Awaiting Pick Up" at bounding box center [455, 289] width 103 height 19
click at [421, 355] on link "Picked Up" at bounding box center [446, 352] width 102 height 25
